Goal: Transaction & Acquisition: Purchase product/service

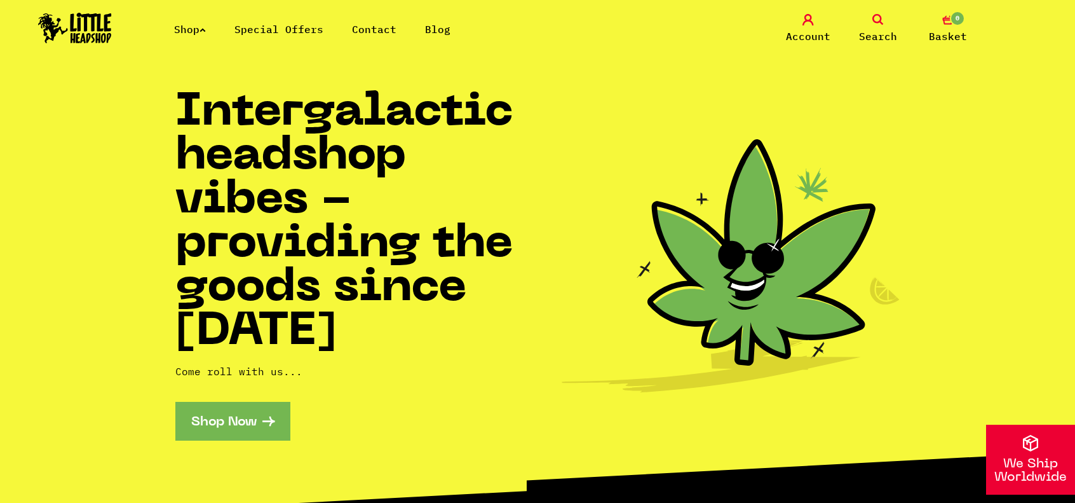
click at [231, 432] on link "Shop Now" at bounding box center [232, 421] width 115 height 39
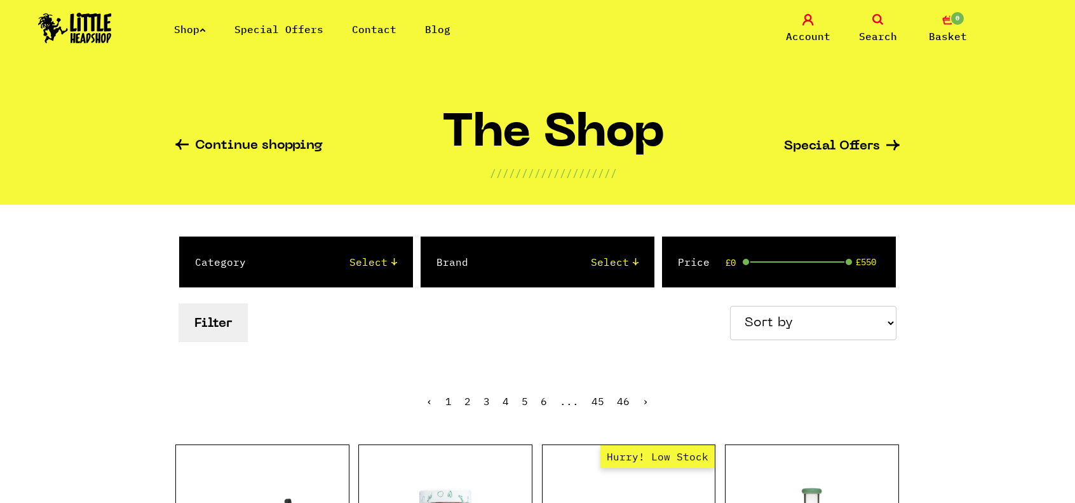
click at [390, 271] on div "Category Select 2 Piece 3 Piece 4 Piece 420/710 LIFE Acrylic Bongs Ashtrays Bac…" at bounding box center [295, 261] width 233 height 51
click at [387, 264] on select "Select 2 Piece 3 Piece 4 Piece 420/710 LIFE Acrylic Bongs Ashtrays Backwoods Ba…" at bounding box center [333, 261] width 125 height 15
select select "14"
click at [271, 254] on select "Select 2 Piece 3 Piece 4 Piece 420/710 LIFE Acrylic Bongs Ashtrays Backwoods Ba…" at bounding box center [333, 261] width 125 height 15
click at [457, 327] on div "Filter Sort by Price - Low to High Price - High to Low Newest Products" at bounding box center [537, 322] width 724 height 45
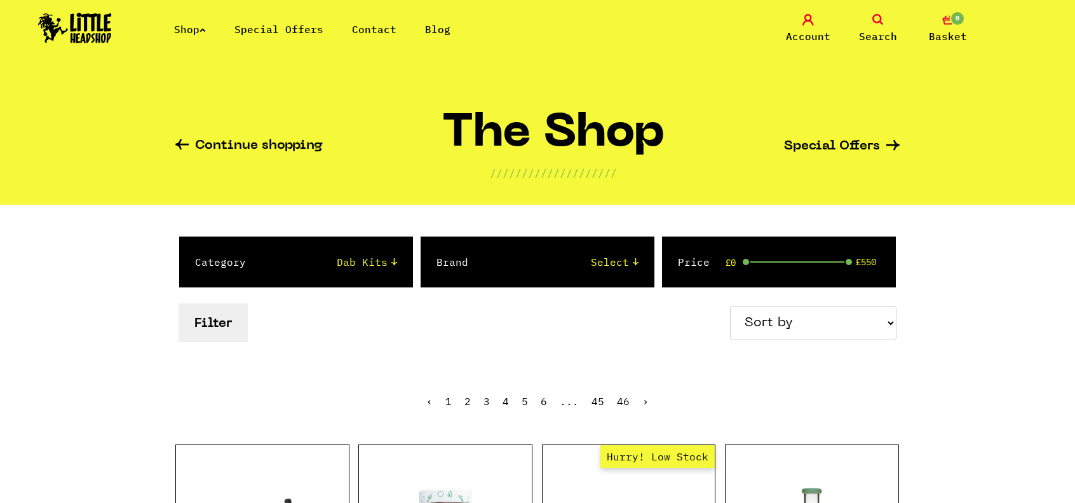
drag, startPoint x: 219, startPoint y: 330, endPoint x: 229, endPoint y: 329, distance: 10.8
click at [219, 331] on button "Filter" at bounding box center [213, 322] width 69 height 39
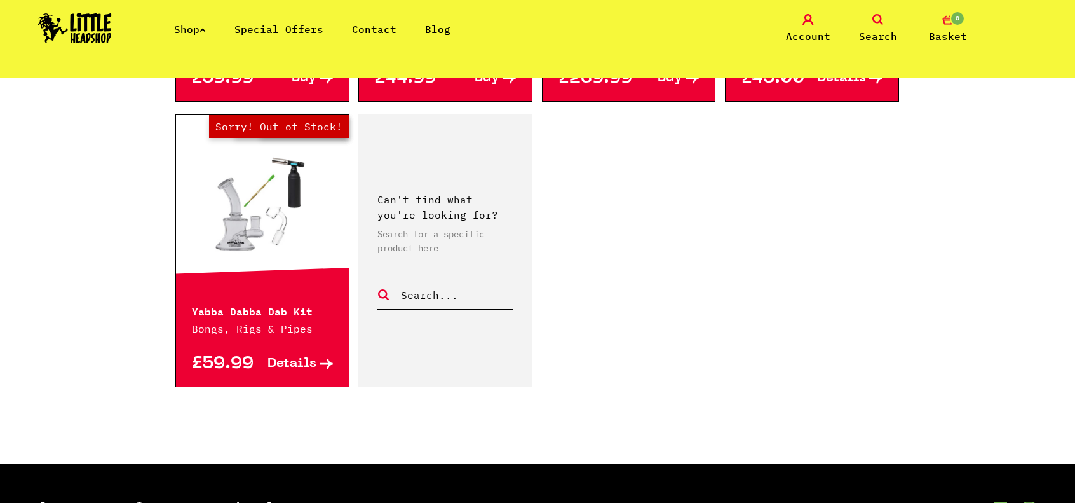
scroll to position [953, 0]
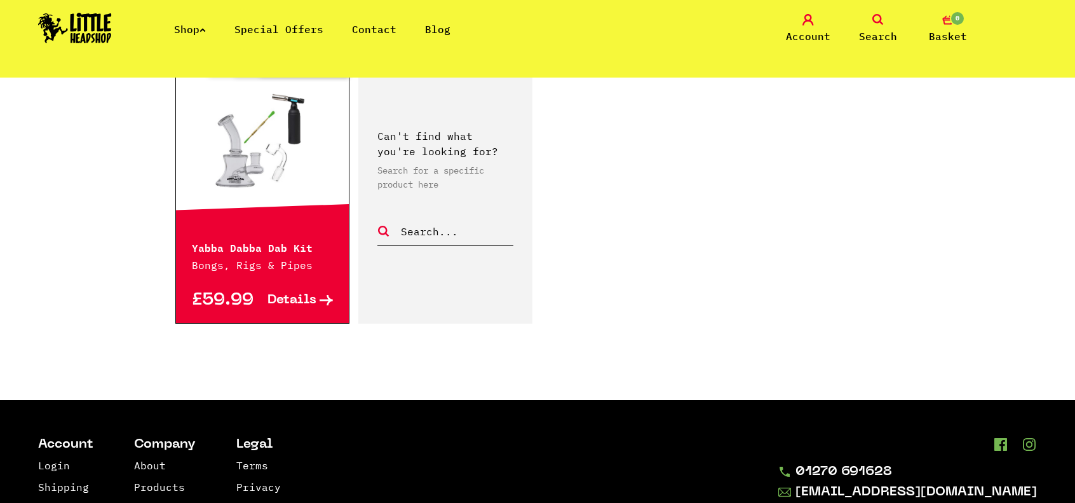
click at [248, 246] on p "Yabba Dabba Dab Kit" at bounding box center [262, 246] width 141 height 15
click at [298, 304] on span "Details" at bounding box center [292, 300] width 49 height 13
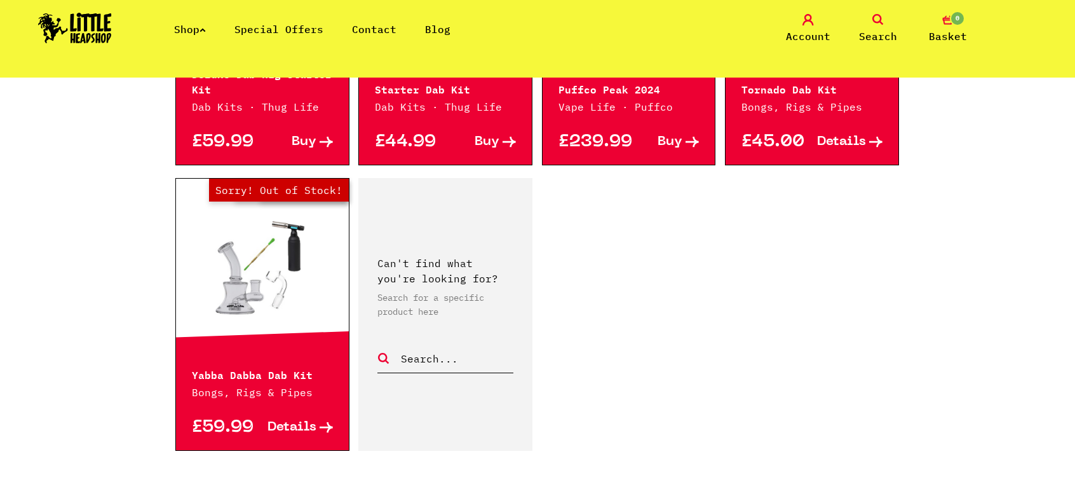
scroll to position [508, 0]
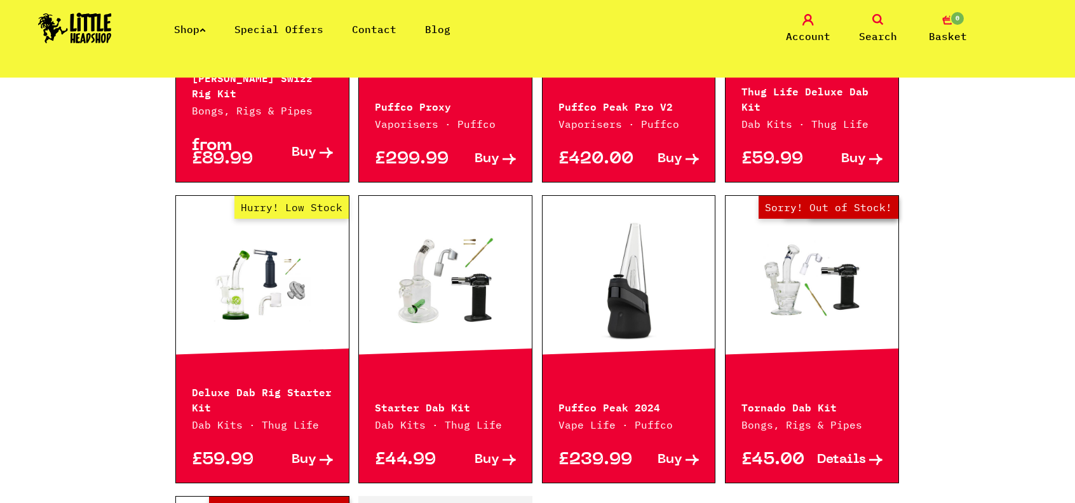
click at [488, 456] on span "Buy" at bounding box center [487, 459] width 25 height 13
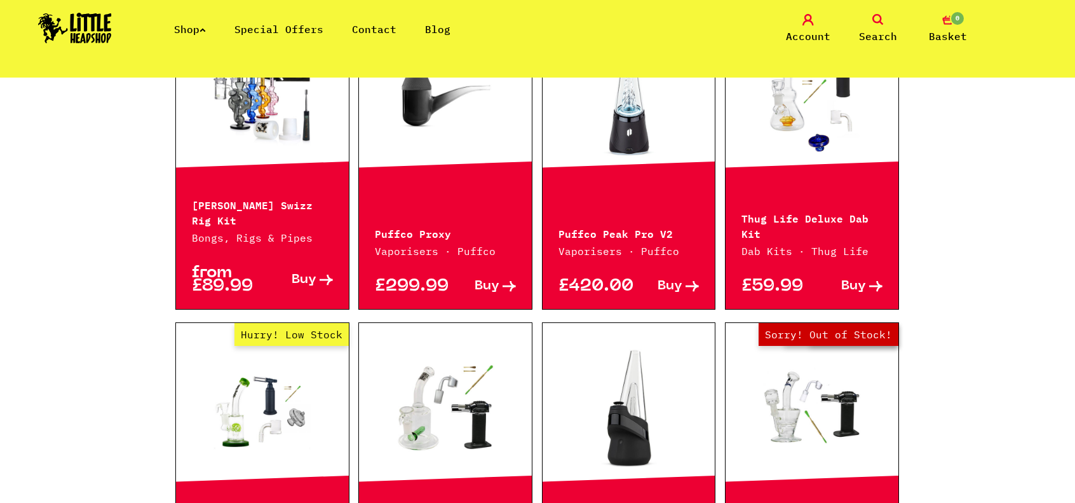
scroll to position [191, 0]
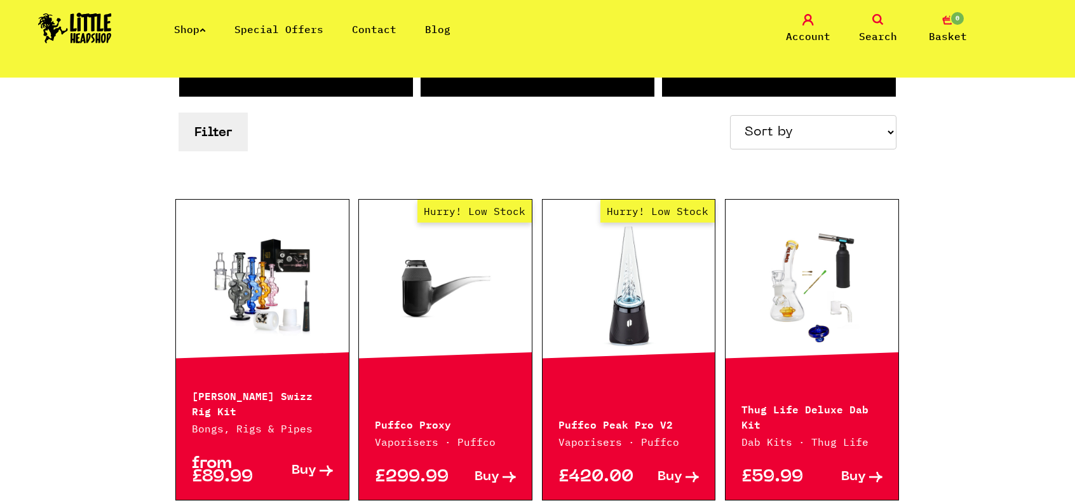
click at [808, 403] on p "Thug Life Deluxe Dab Kit" at bounding box center [812, 415] width 141 height 31
click at [857, 476] on span "Buy" at bounding box center [853, 476] width 25 height 13
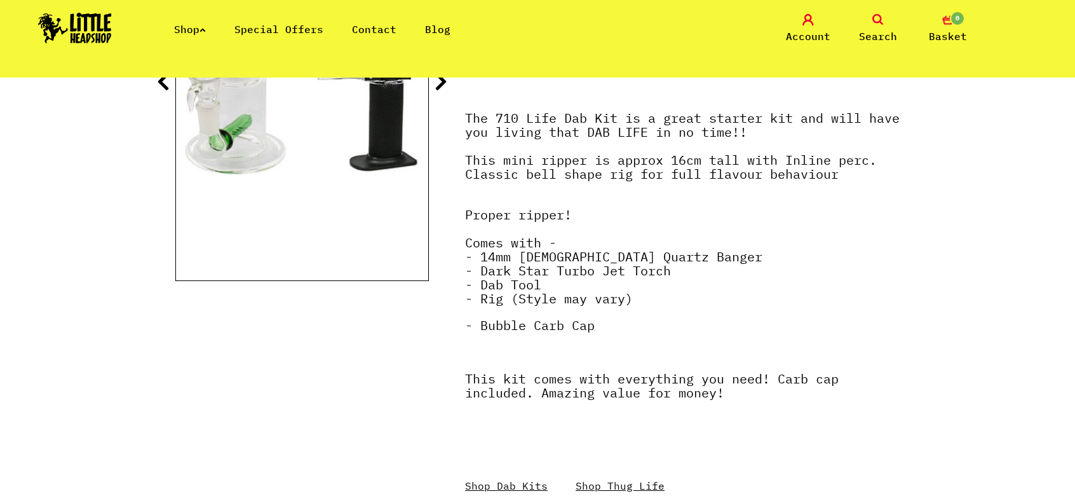
scroll to position [191, 0]
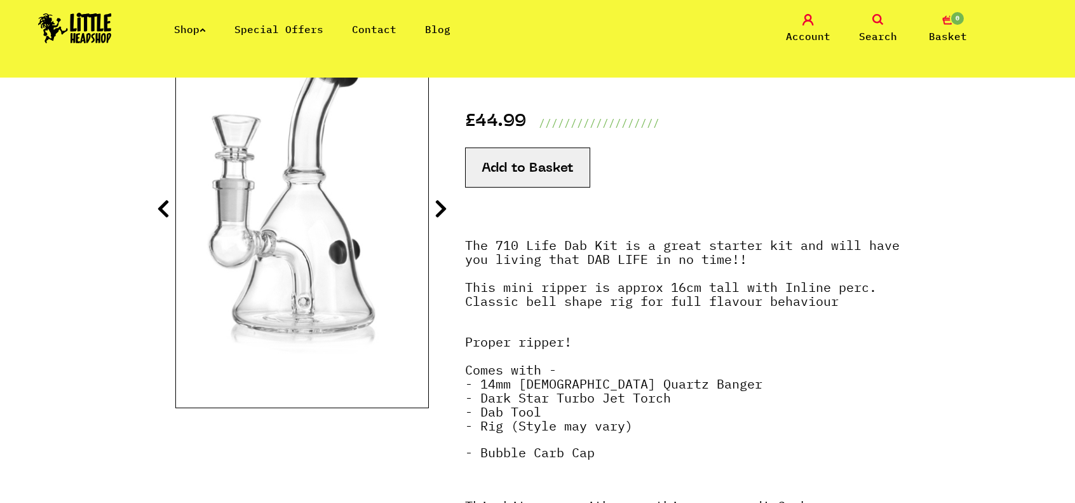
click at [439, 210] on icon at bounding box center [441, 208] width 13 height 20
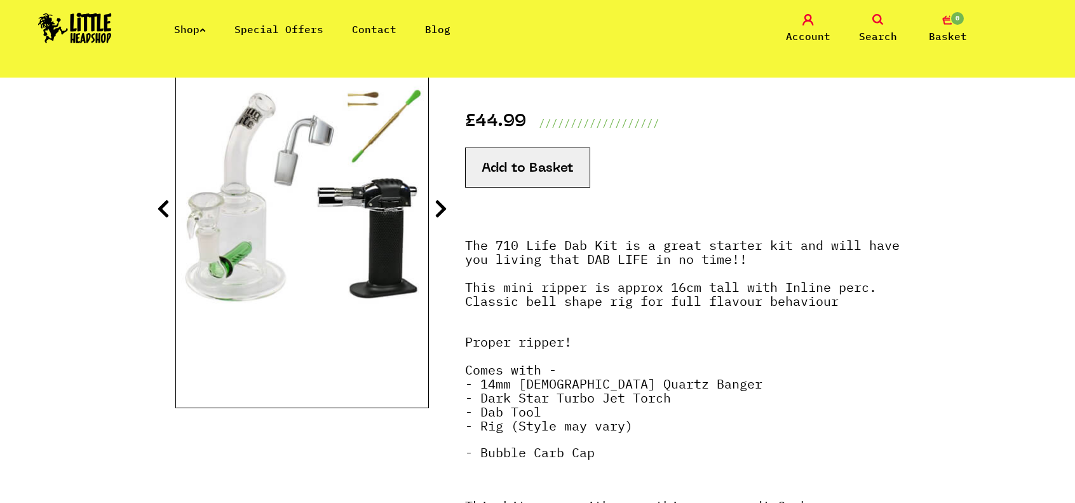
click at [439, 210] on icon at bounding box center [441, 208] width 13 height 20
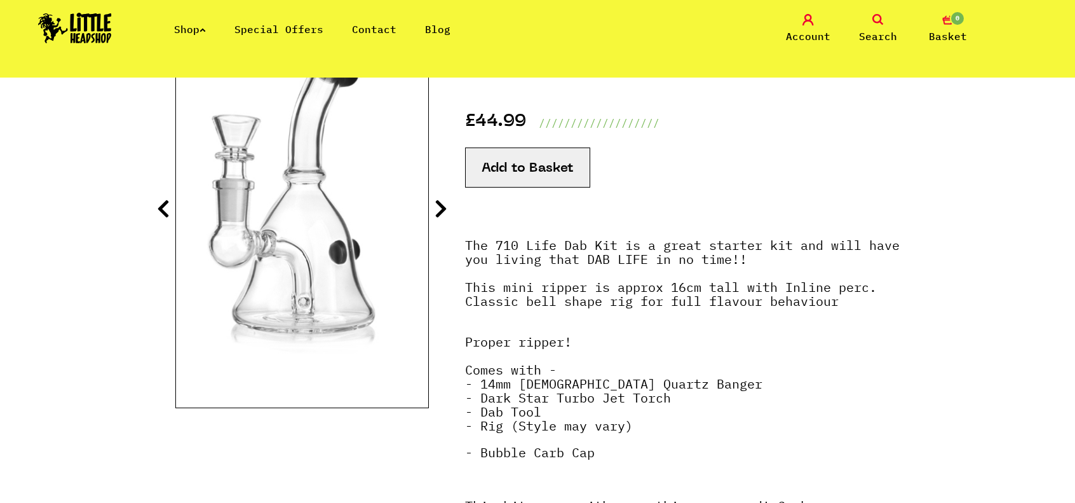
click at [439, 210] on icon at bounding box center [441, 208] width 13 height 20
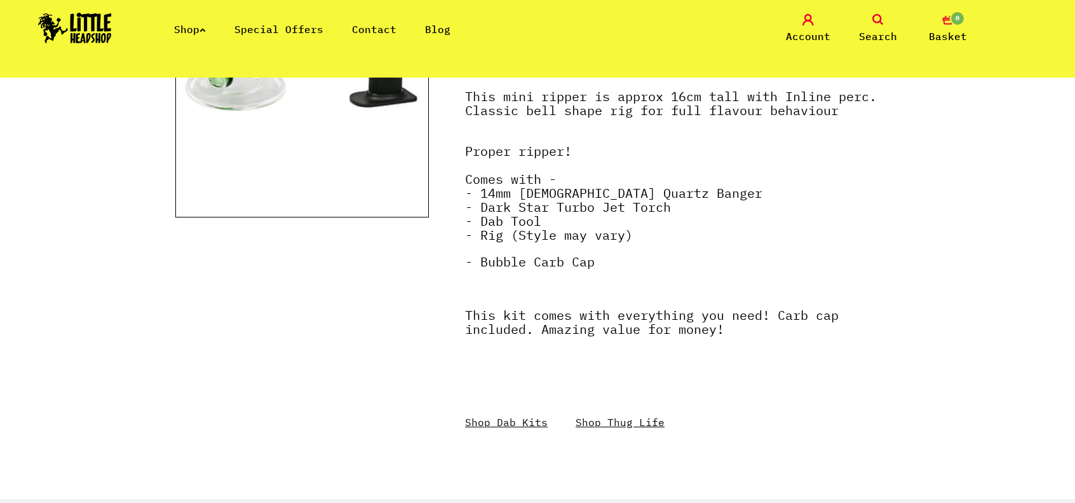
scroll to position [953, 0]
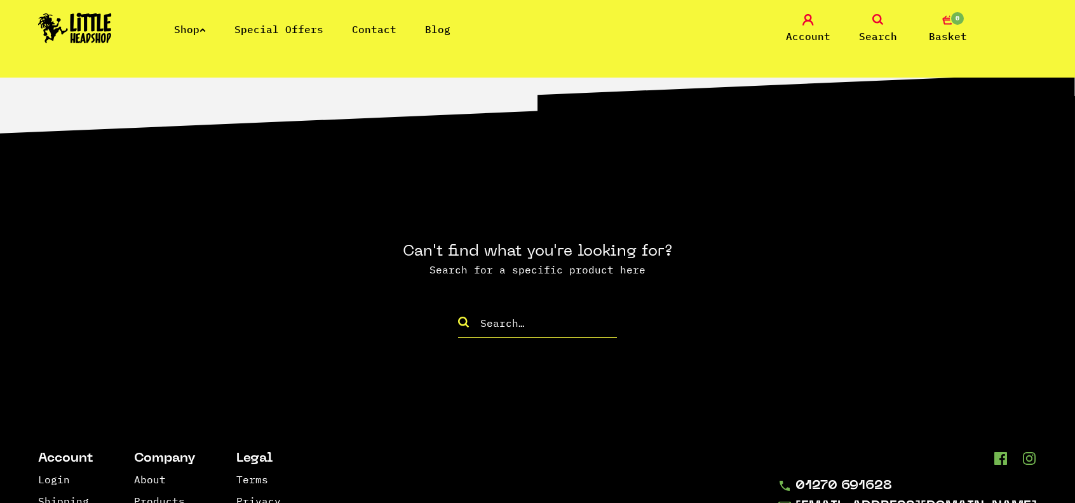
scroll to position [763, 0]
